Goal: Find specific page/section: Find specific page/section

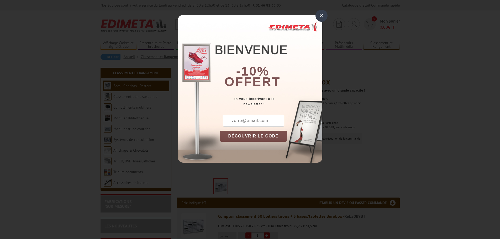
click at [321, 14] on div "×" at bounding box center [322, 16] width 12 height 12
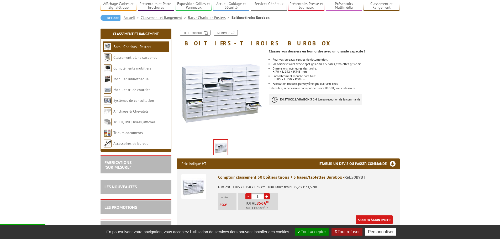
scroll to position [26, 0]
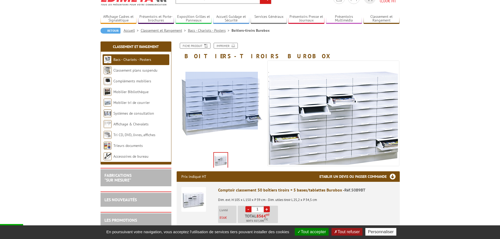
click at [222, 101] on div at bounding box center [222, 101] width 72 height 58
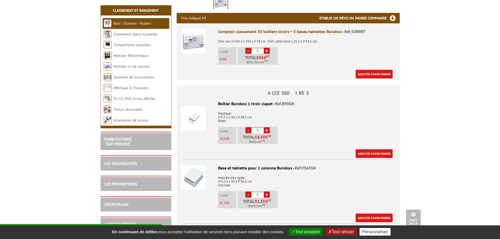
scroll to position [184, 0]
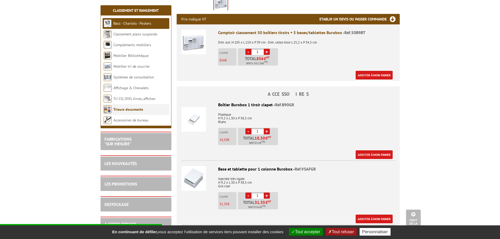
click at [137, 110] on link "Trieurs documents" at bounding box center [128, 109] width 30 height 5
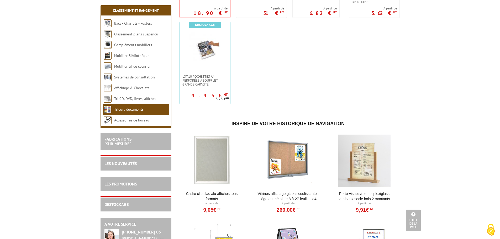
scroll to position [332, 0]
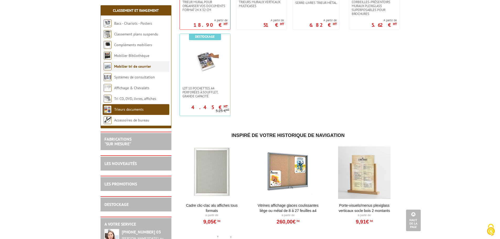
click at [127, 67] on link "Mobilier tri de courrier" at bounding box center [132, 66] width 37 height 5
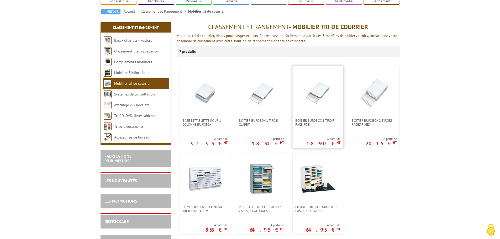
scroll to position [33, 0]
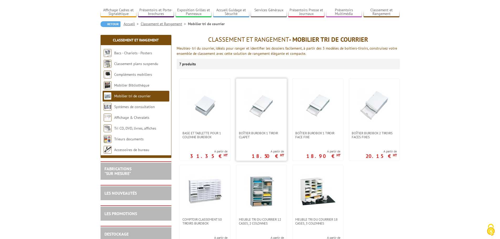
click at [264, 111] on img at bounding box center [261, 105] width 37 height 37
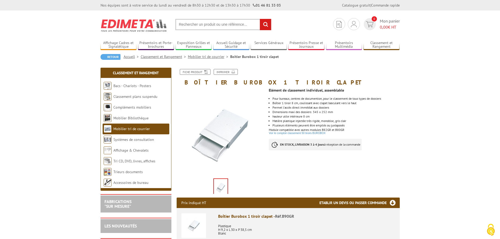
click at [229, 138] on img at bounding box center [221, 132] width 89 height 89
click at [223, 184] on img at bounding box center [221, 187] width 14 height 16
